Goal: Navigation & Orientation: Find specific page/section

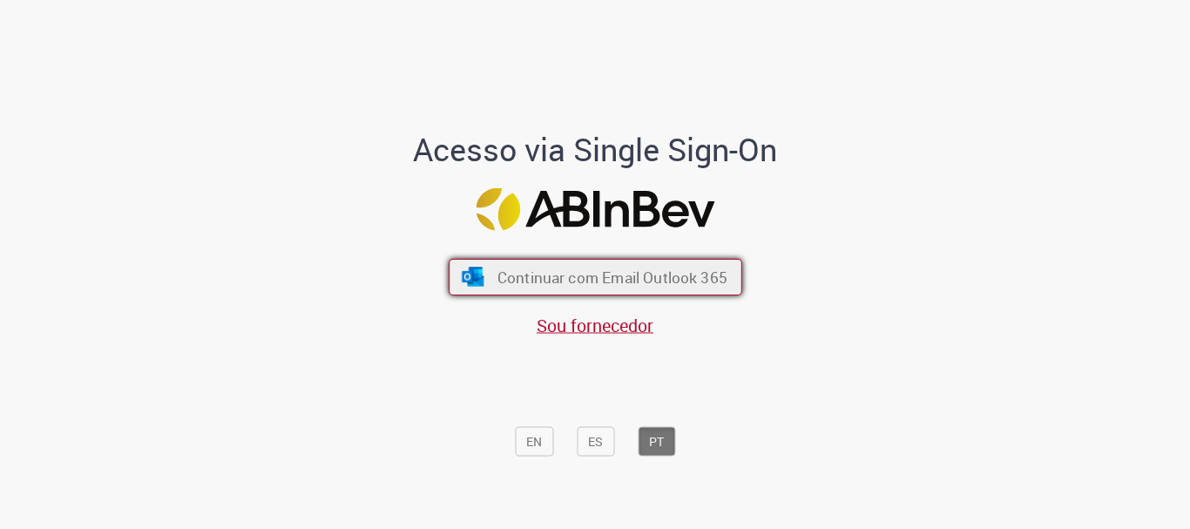
click at [635, 273] on span "Continuar com Email Outlook 365" at bounding box center [612, 278] width 230 height 20
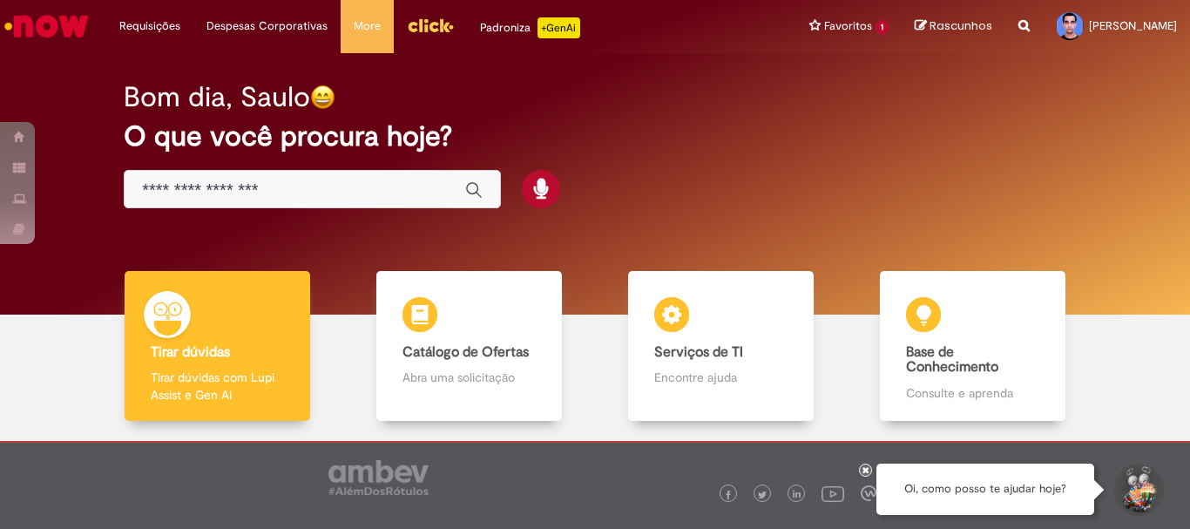
click at [438, 20] on img "Menu Cabeçalho" at bounding box center [430, 25] width 47 height 26
click at [427, 24] on img "Menu Cabeçalho" at bounding box center [430, 25] width 47 height 26
